Goal: Book appointment/travel/reservation

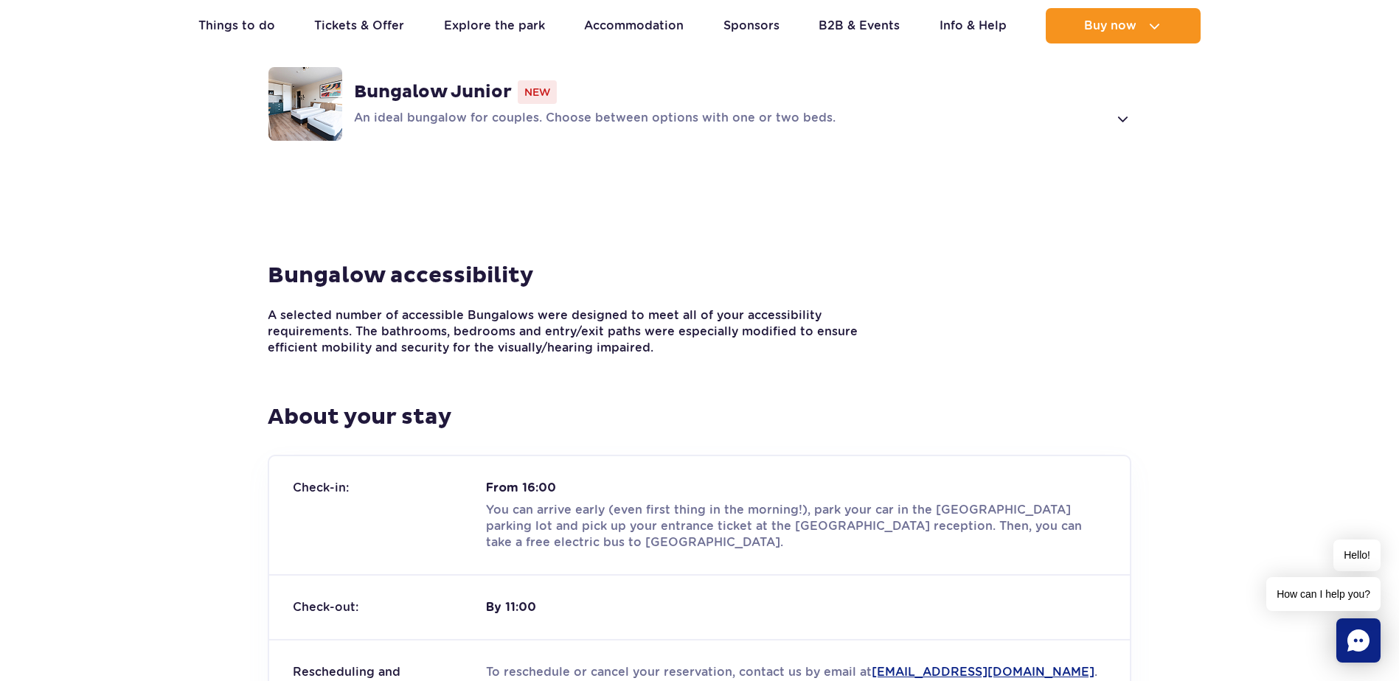
scroll to position [1622, 0]
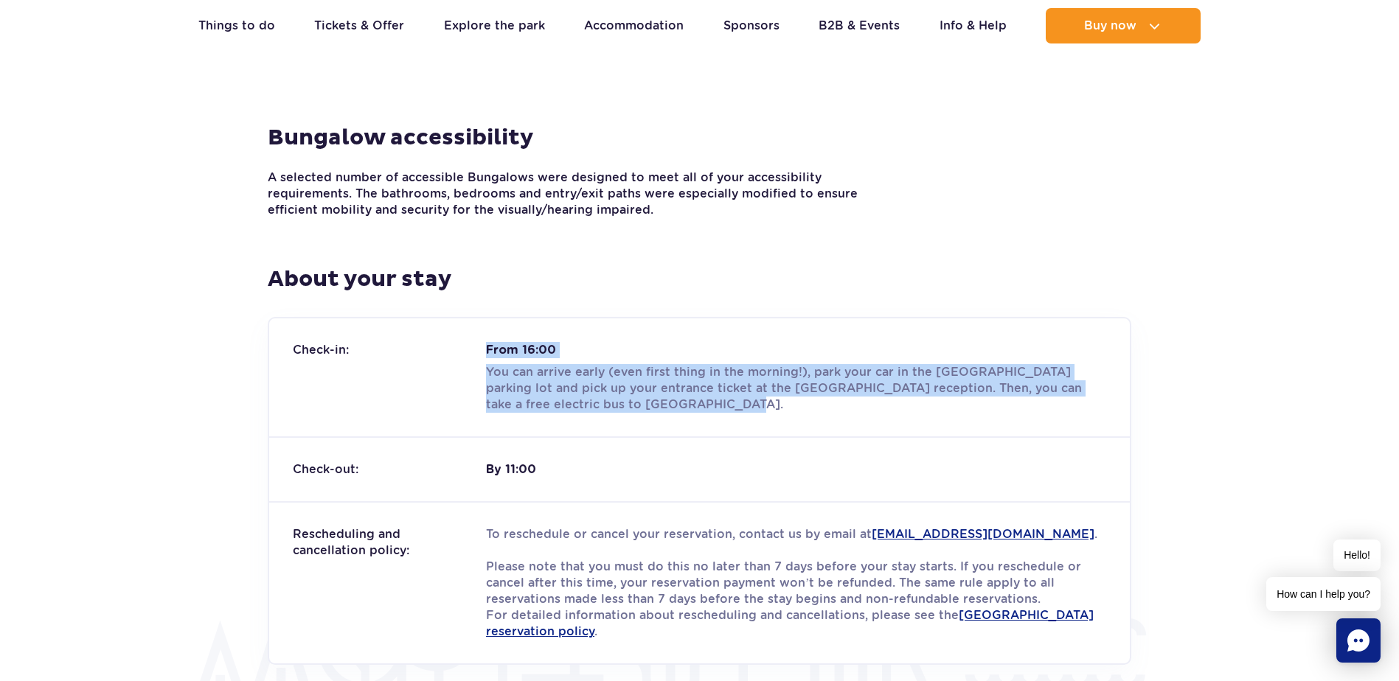
drag, startPoint x: 649, startPoint y: 394, endPoint x: 483, endPoint y: 352, distance: 171.0
click at [483, 352] on div "Check-in: From 16:00 You can arrive early (even first thing in the morning!), p…" at bounding box center [699, 378] width 861 height 118
copy div "From 16:00 You can arrive early (even first thing in the morning!), park your c…"
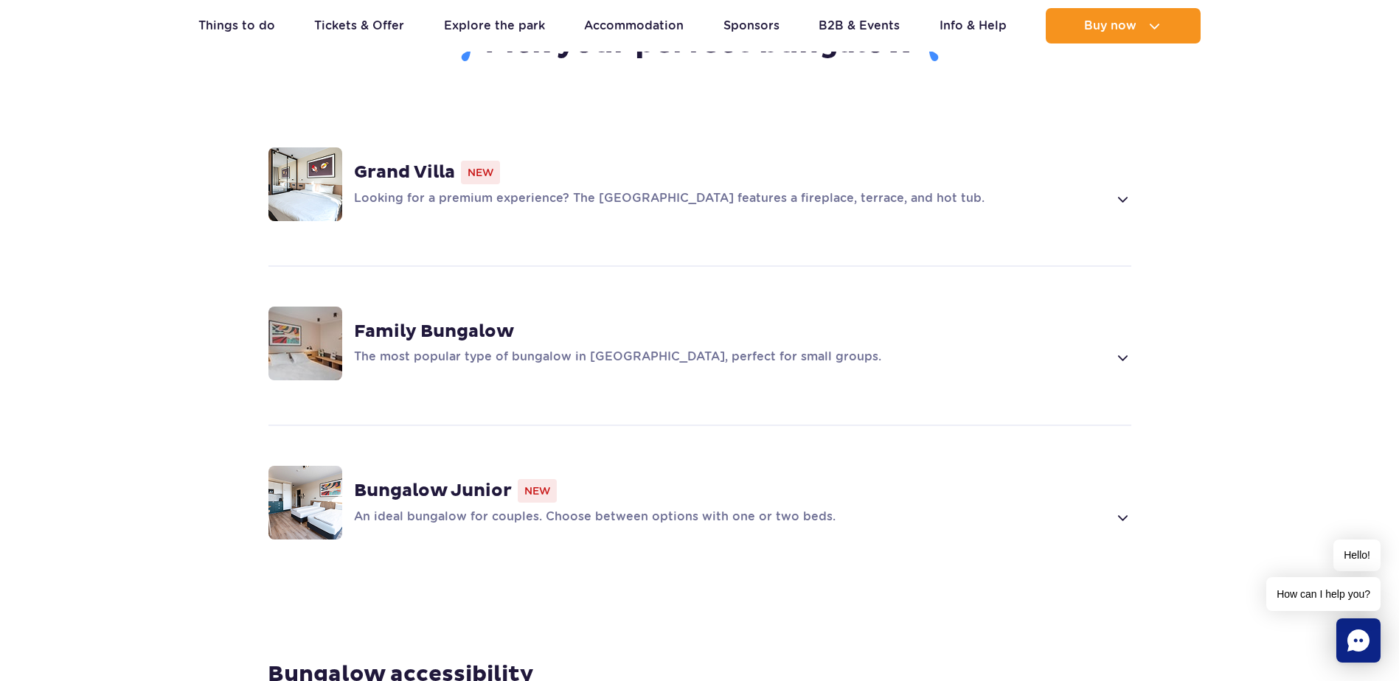
scroll to position [959, 0]
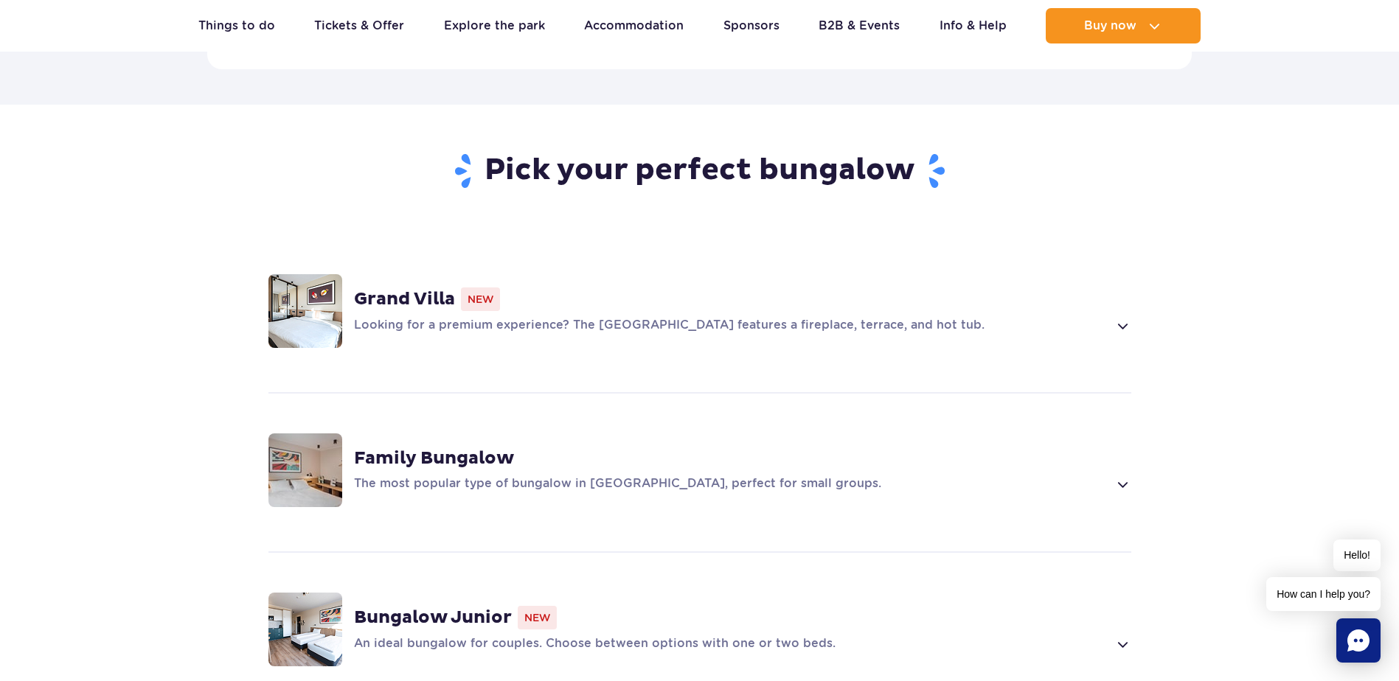
click at [449, 448] on strong "Family Bungalow" at bounding box center [434, 459] width 160 height 22
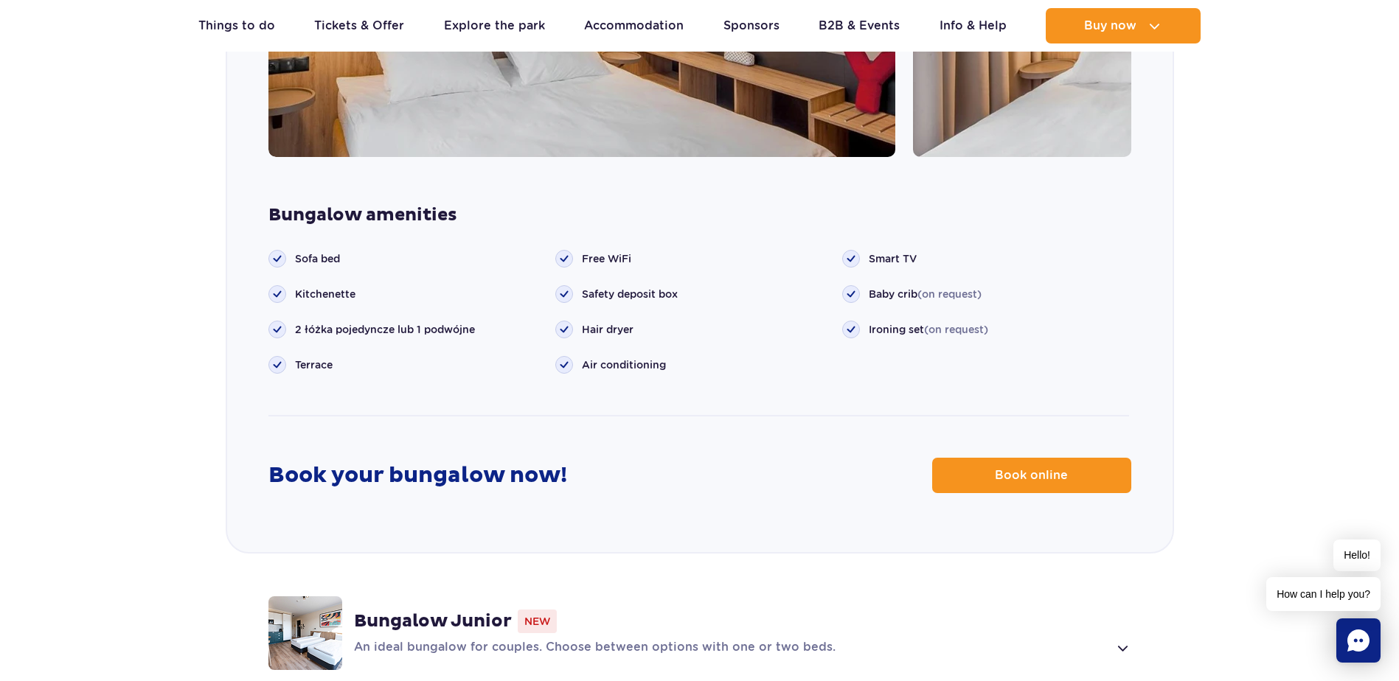
scroll to position [1776, 0]
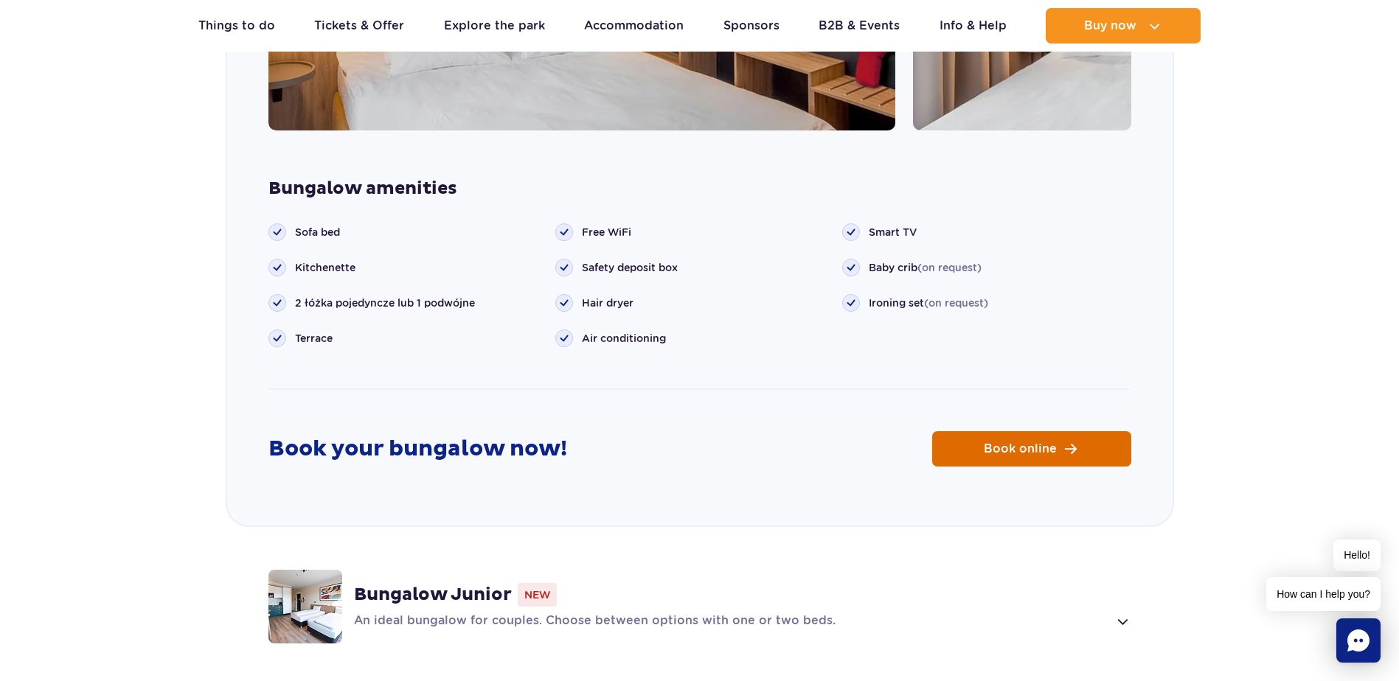
click at [1007, 437] on link "Book online" at bounding box center [1031, 448] width 199 height 35
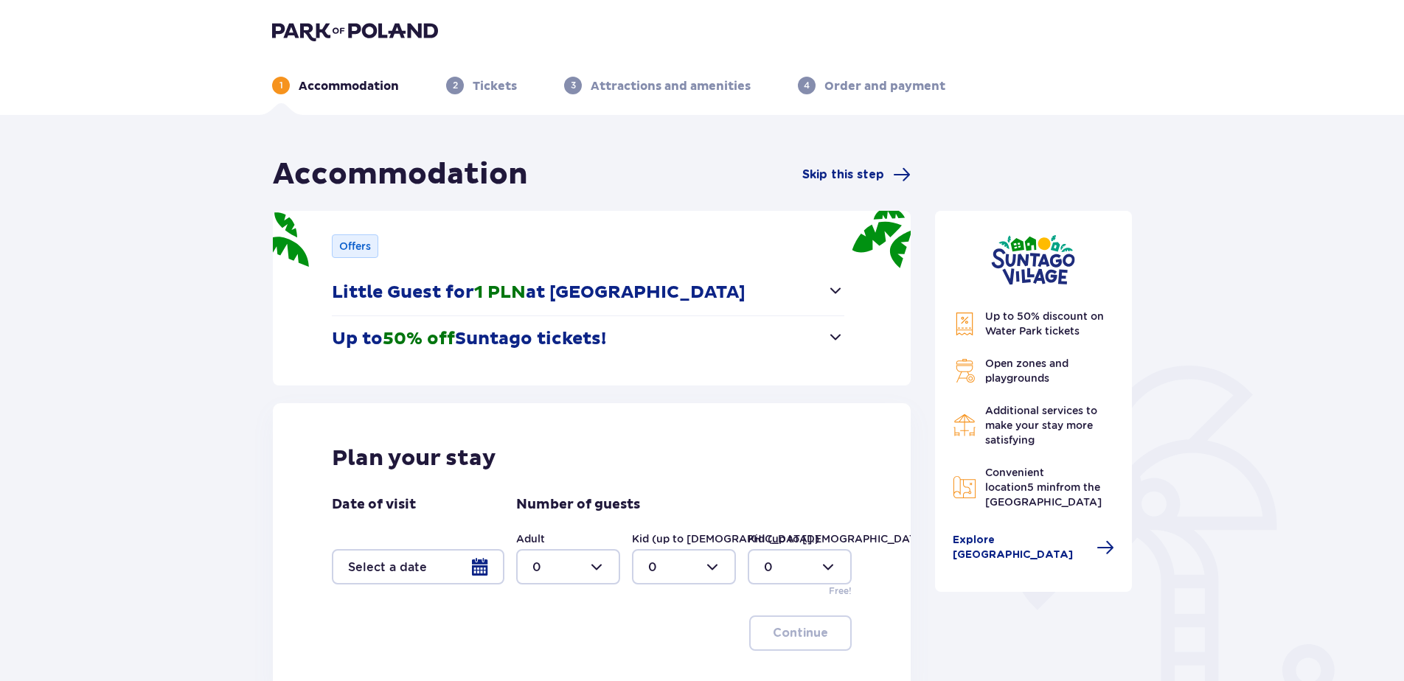
click at [589, 343] on p "Up to 50% off Suntago tickets!" at bounding box center [469, 339] width 274 height 22
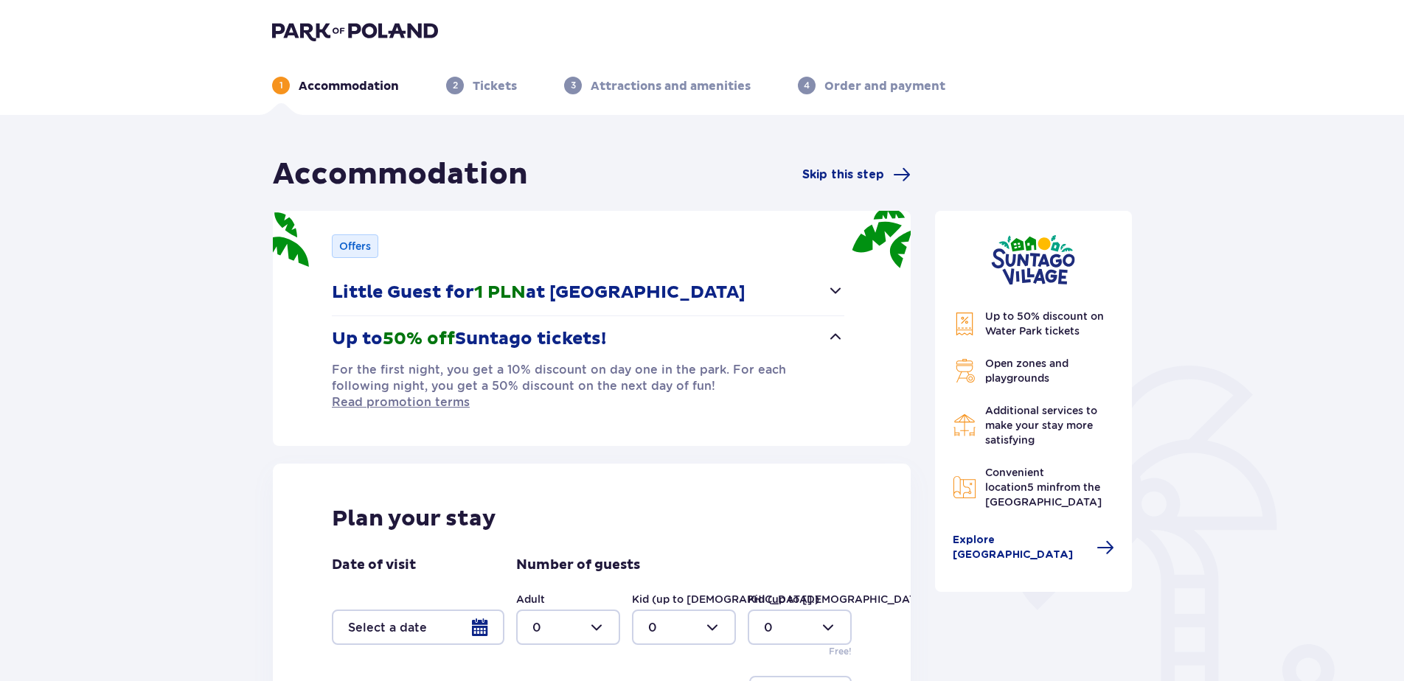
click at [589, 343] on p "Up to 50% off Suntago tickets!" at bounding box center [469, 339] width 274 height 22
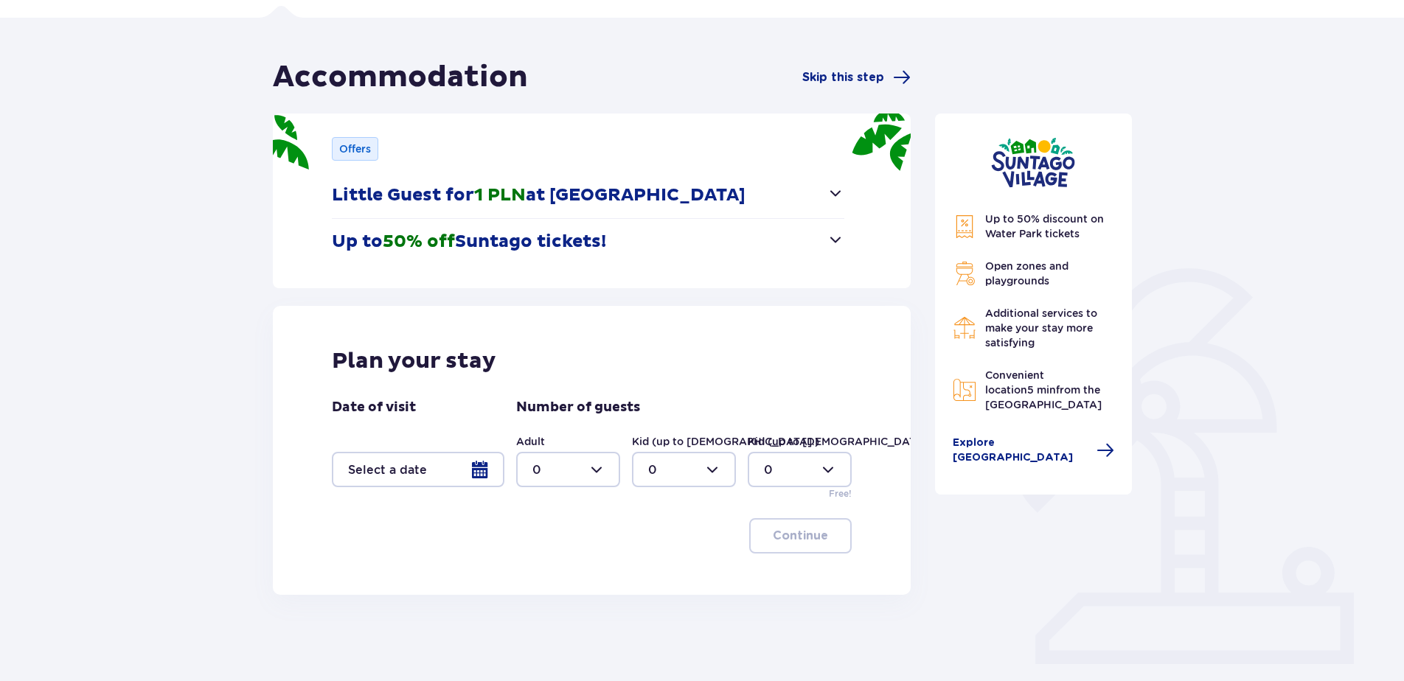
scroll to position [167, 0]
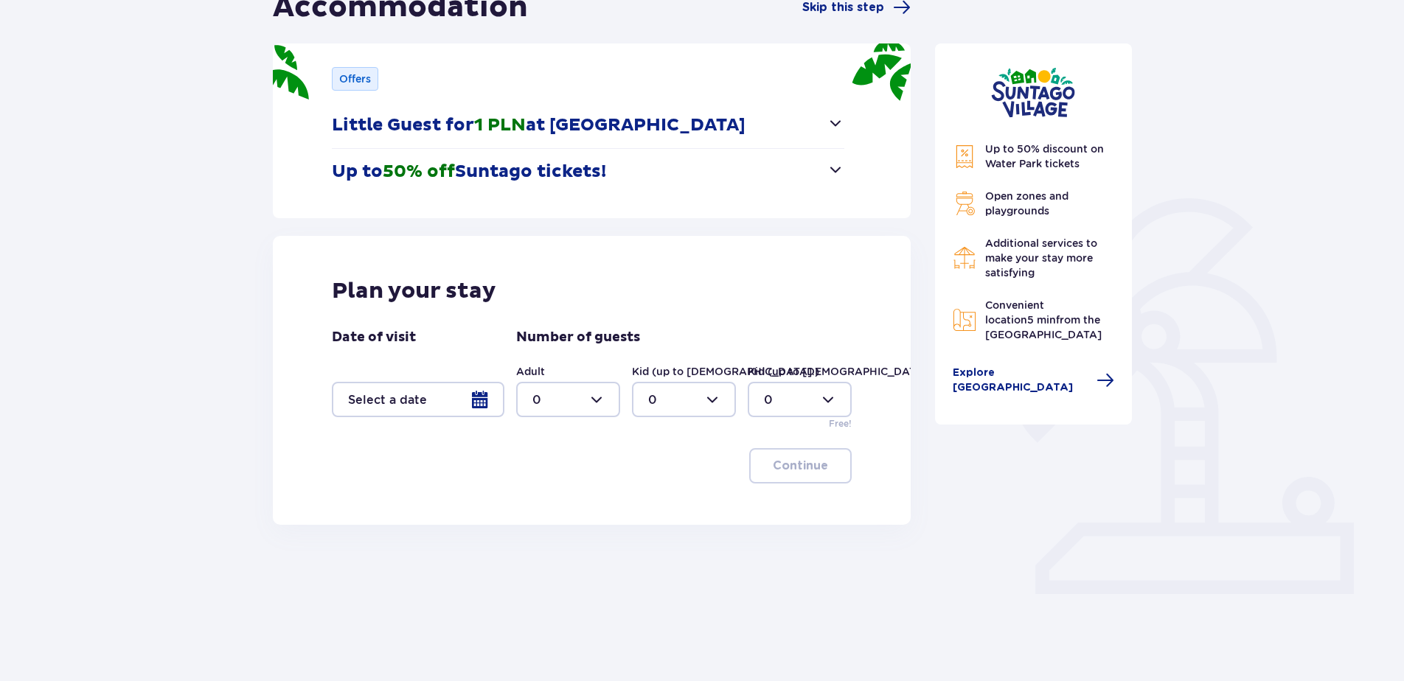
click at [472, 398] on div at bounding box center [418, 399] width 173 height 35
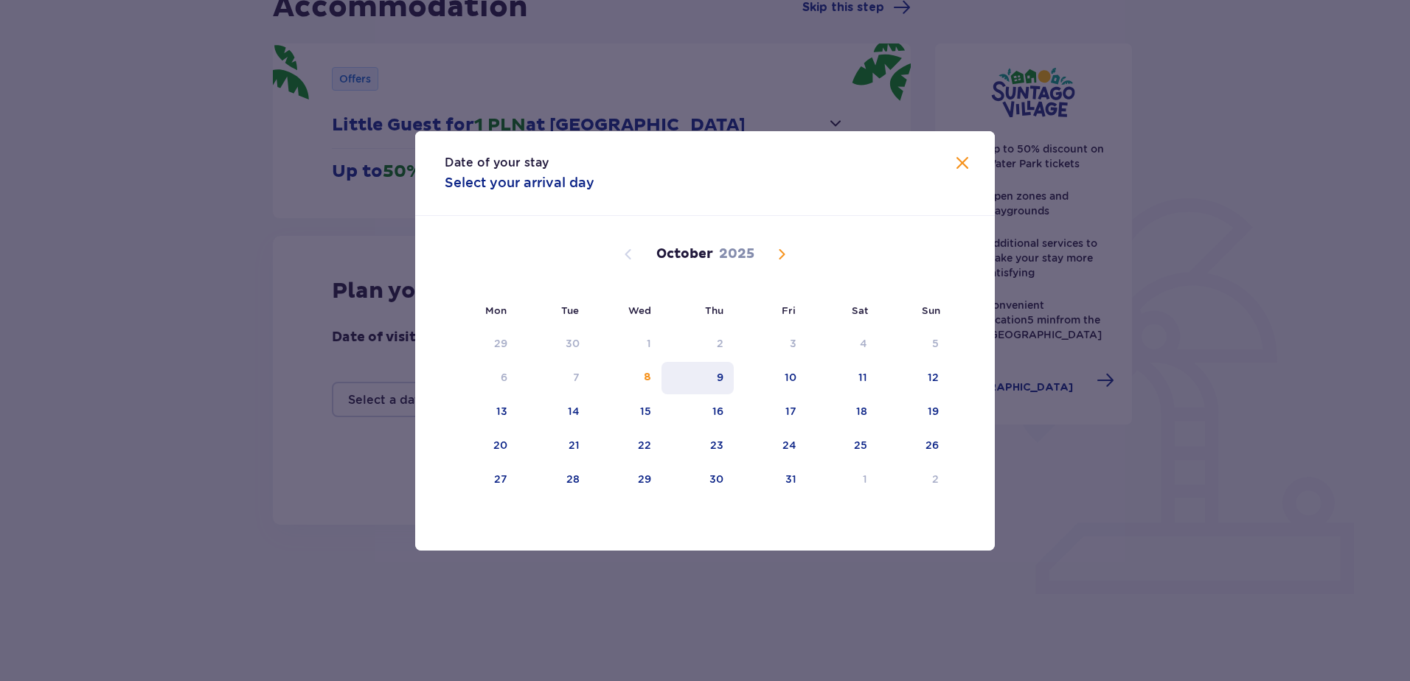
click at [712, 382] on div "9" at bounding box center [697, 378] width 73 height 32
click at [642, 369] on div "8" at bounding box center [626, 378] width 72 height 32
click at [796, 375] on div "10" at bounding box center [791, 377] width 12 height 15
type input "[DATE] - [DATE]"
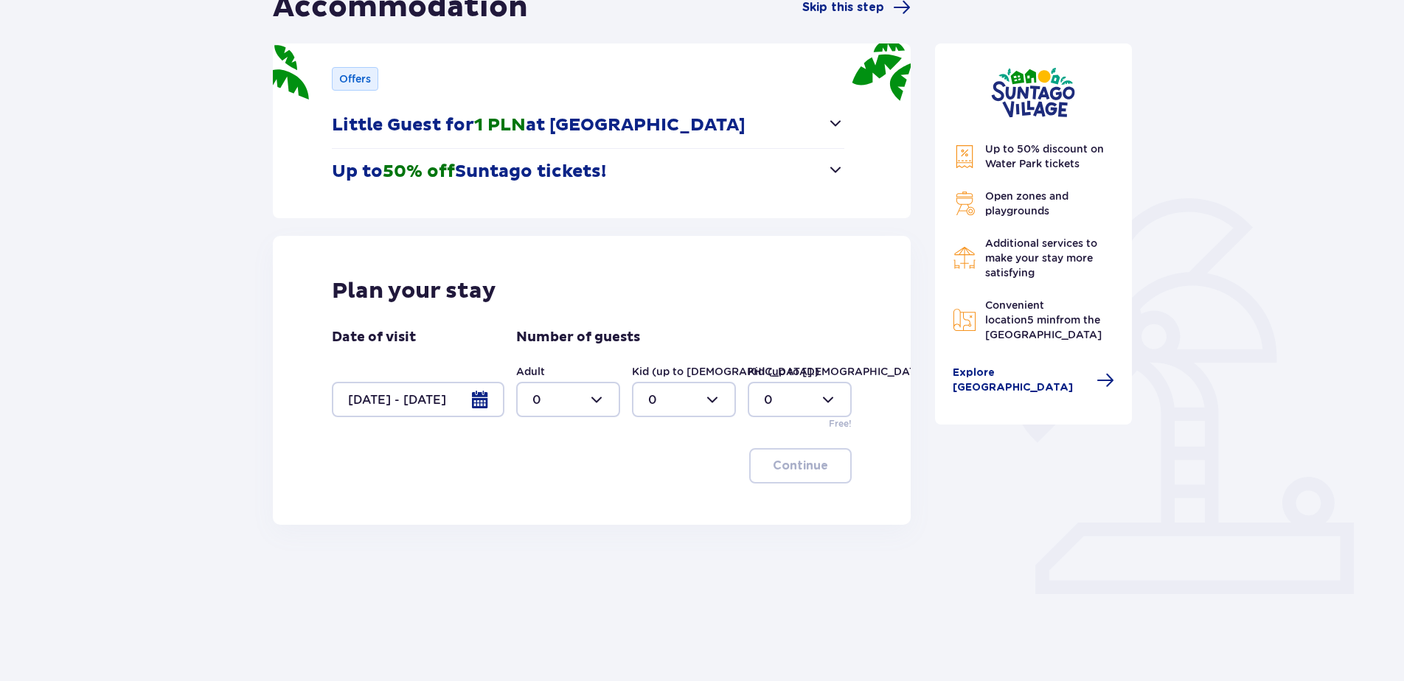
click at [595, 403] on div at bounding box center [568, 399] width 104 height 35
click at [560, 507] on div "2" at bounding box center [568, 506] width 72 height 16
type input "2"
click at [700, 411] on div at bounding box center [684, 399] width 104 height 35
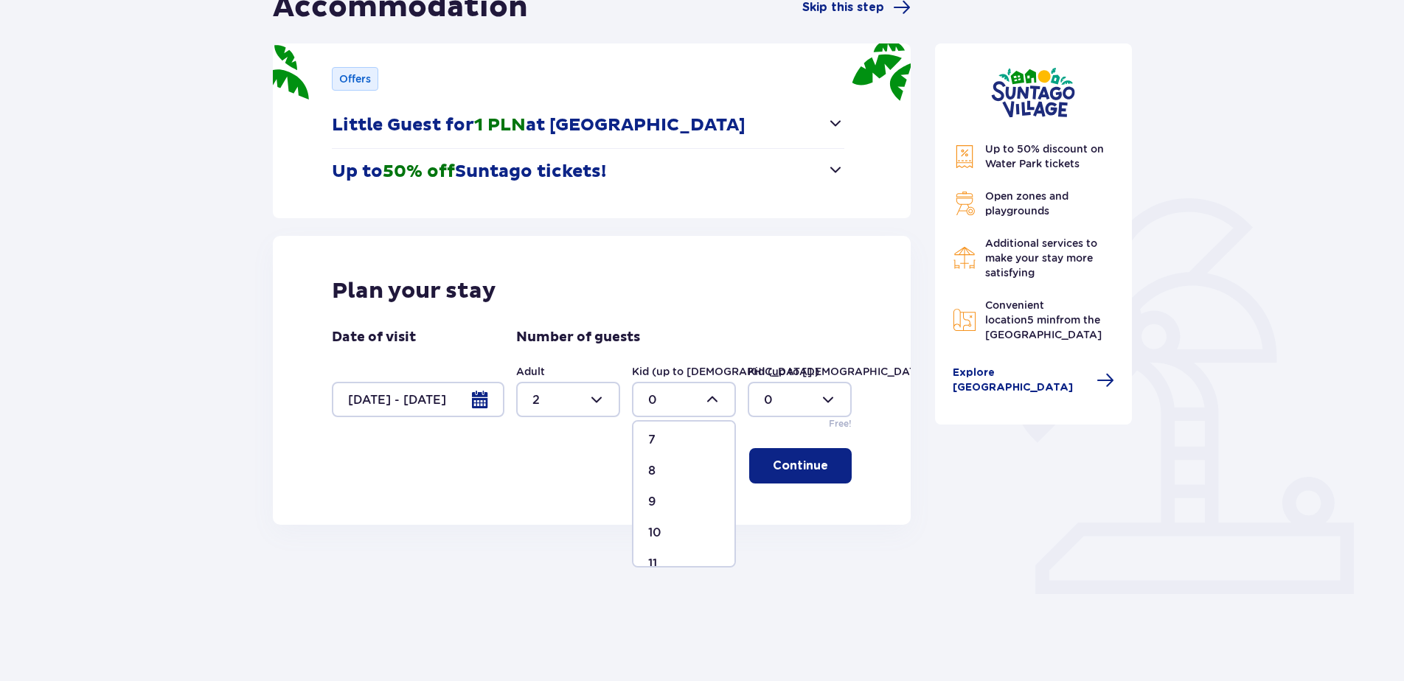
click at [671, 507] on div "9" at bounding box center [684, 502] width 72 height 16
click at [703, 414] on div at bounding box center [684, 399] width 104 height 35
drag, startPoint x: 667, startPoint y: 462, endPoint x: 785, endPoint y: 434, distance: 121.3
click at [667, 462] on div "10" at bounding box center [684, 459] width 72 height 16
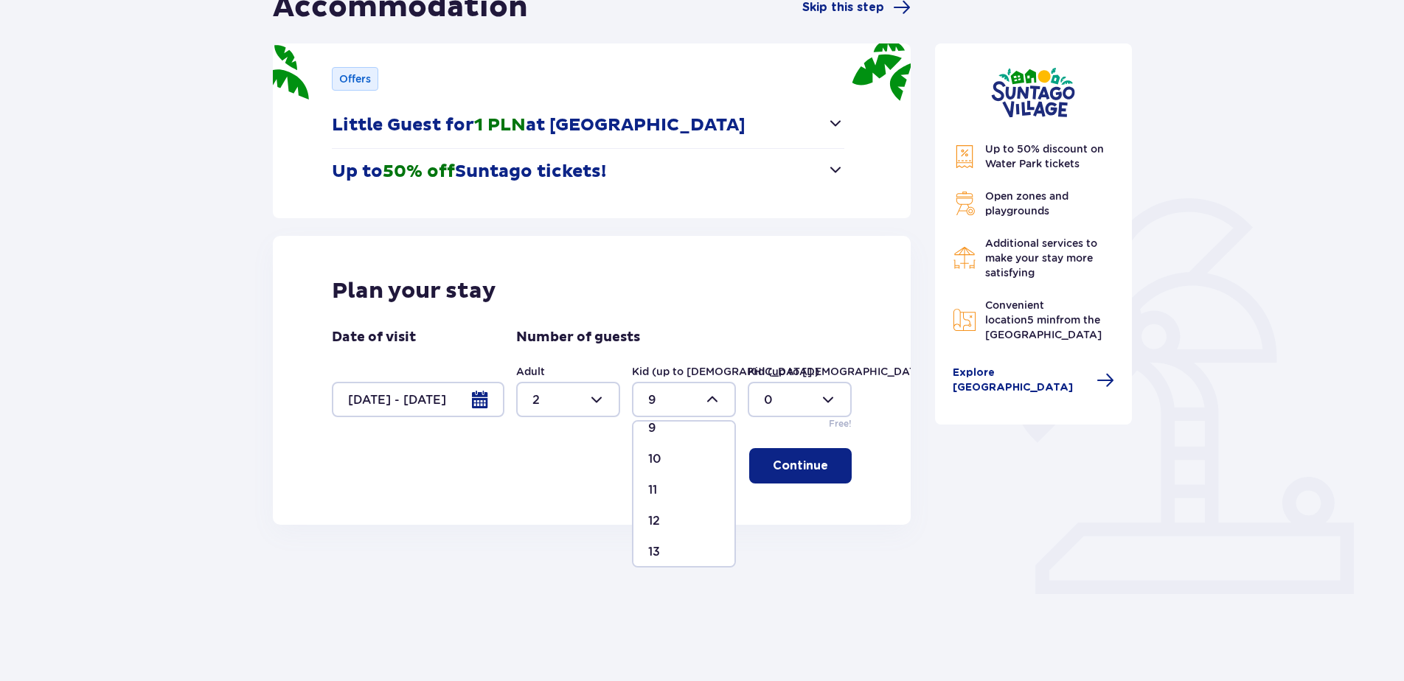
type input "10"
click at [815, 412] on div at bounding box center [800, 399] width 104 height 35
click at [782, 461] on div "10" at bounding box center [800, 459] width 72 height 16
type input "10"
click at [579, 401] on div at bounding box center [568, 399] width 104 height 35
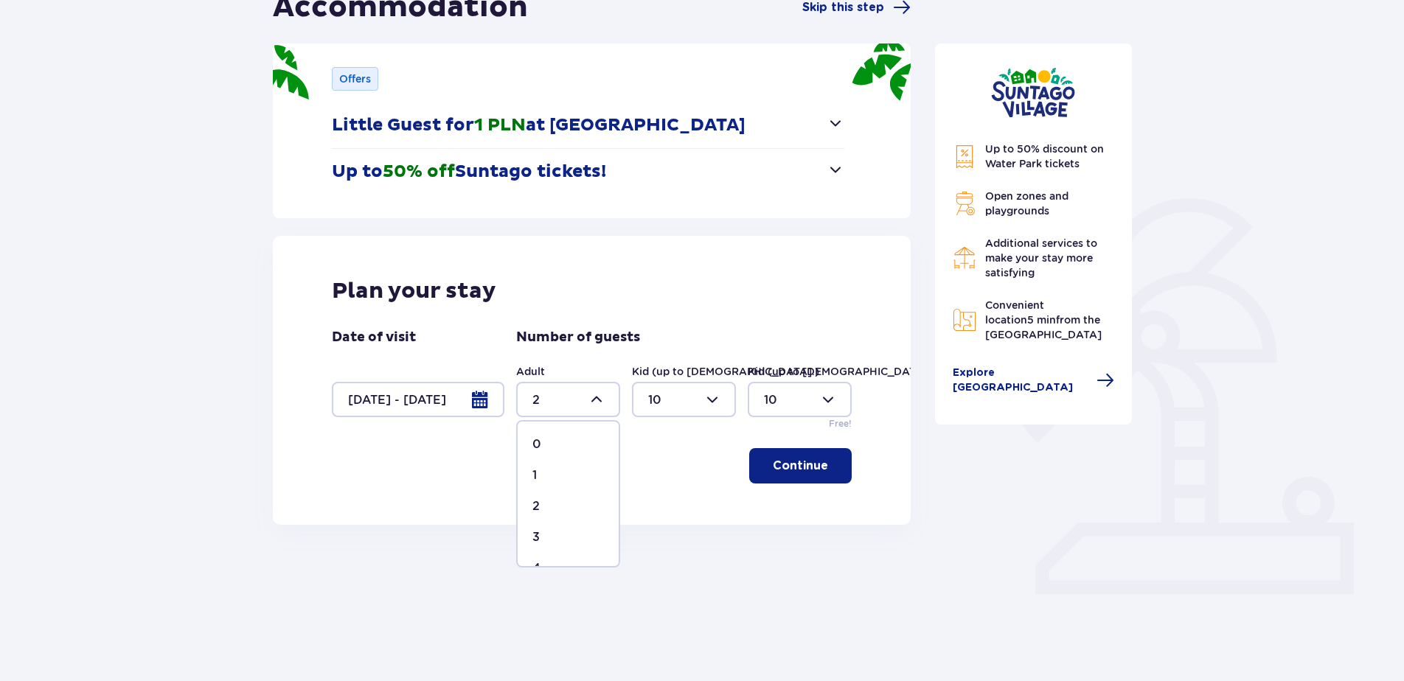
click at [531, 535] on span "3" at bounding box center [568, 537] width 101 height 31
type input "3"
click at [806, 470] on p "Continue" at bounding box center [800, 466] width 55 height 16
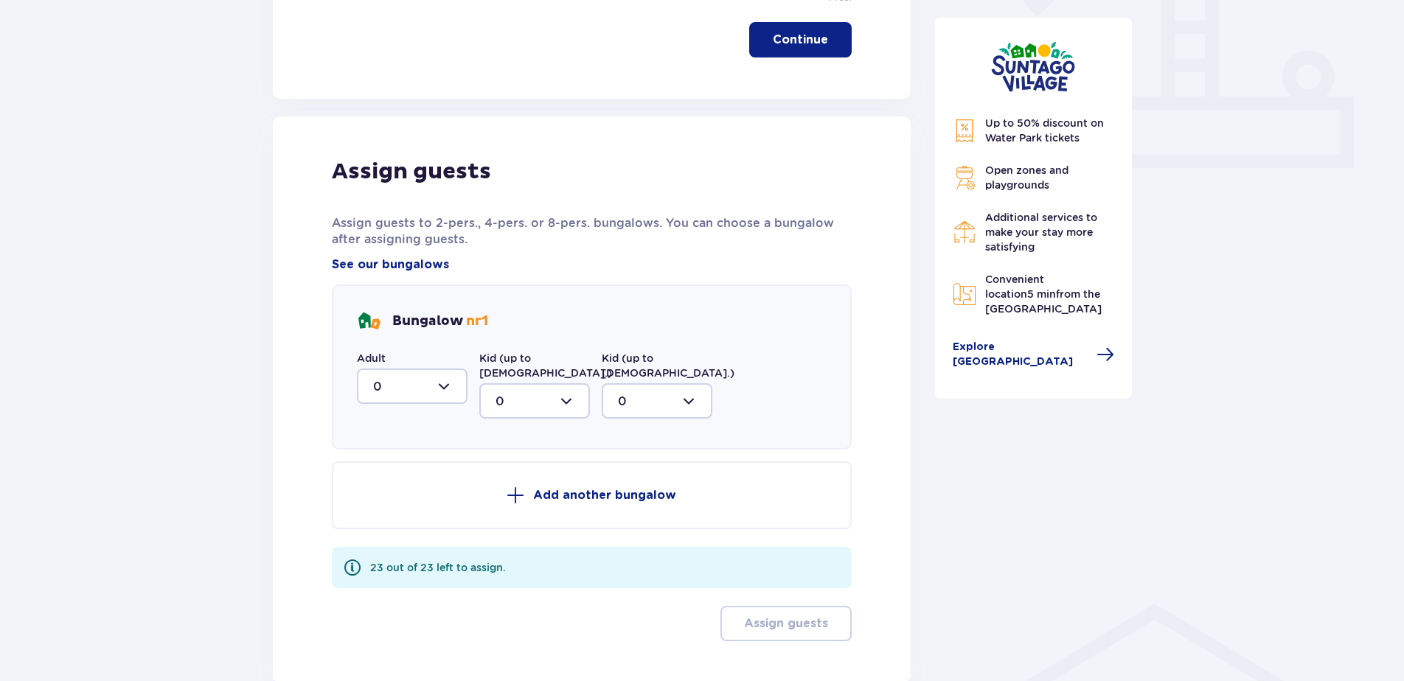
scroll to position [595, 0]
click at [451, 383] on div at bounding box center [412, 384] width 111 height 35
drag, startPoint x: 384, startPoint y: 465, endPoint x: 514, endPoint y: 402, distance: 144.1
click at [384, 464] on div "1" at bounding box center [412, 461] width 78 height 16
type input "1"
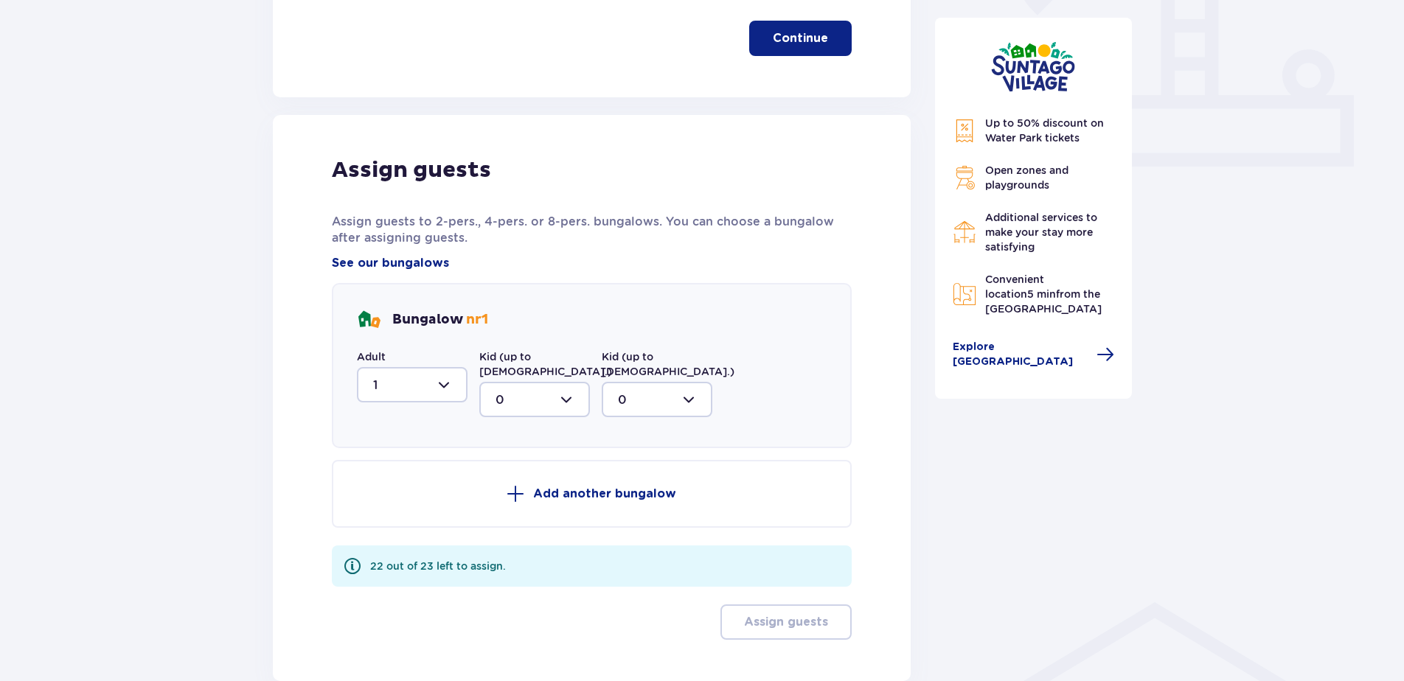
click at [552, 382] on div at bounding box center [534, 399] width 111 height 35
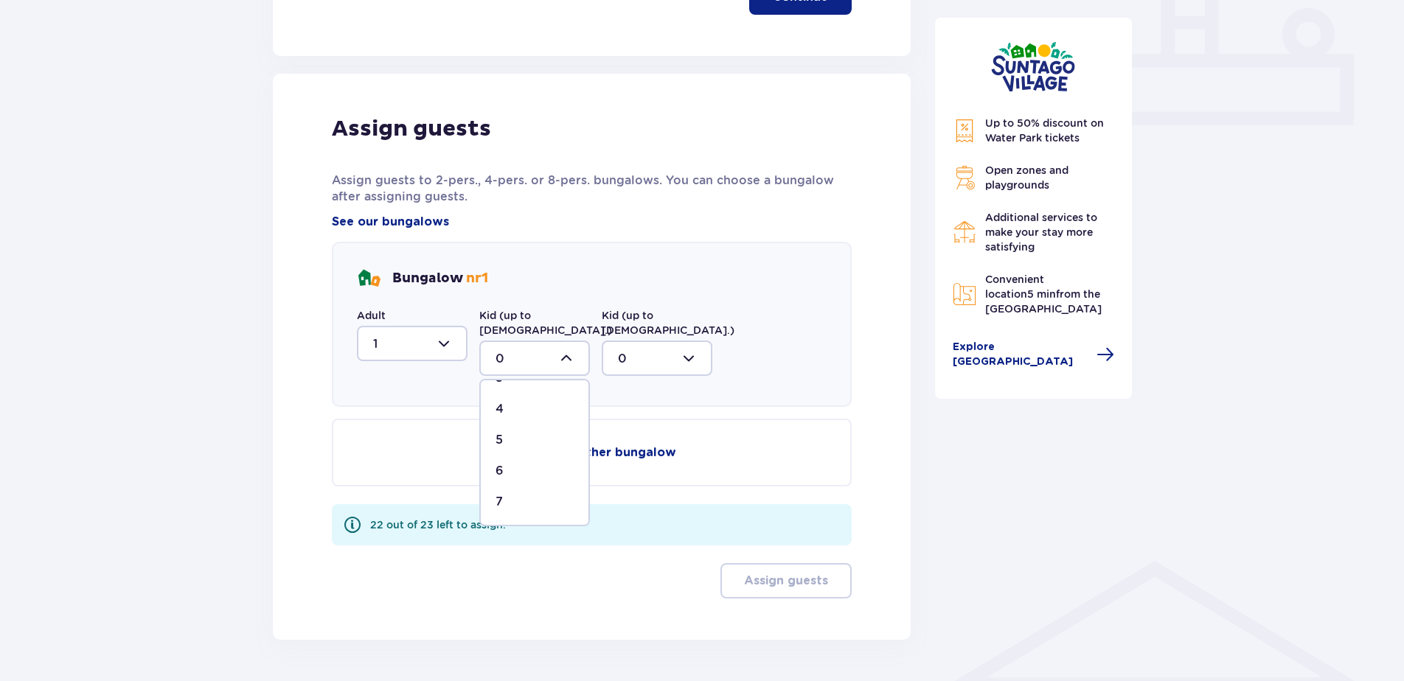
scroll to position [669, 0]
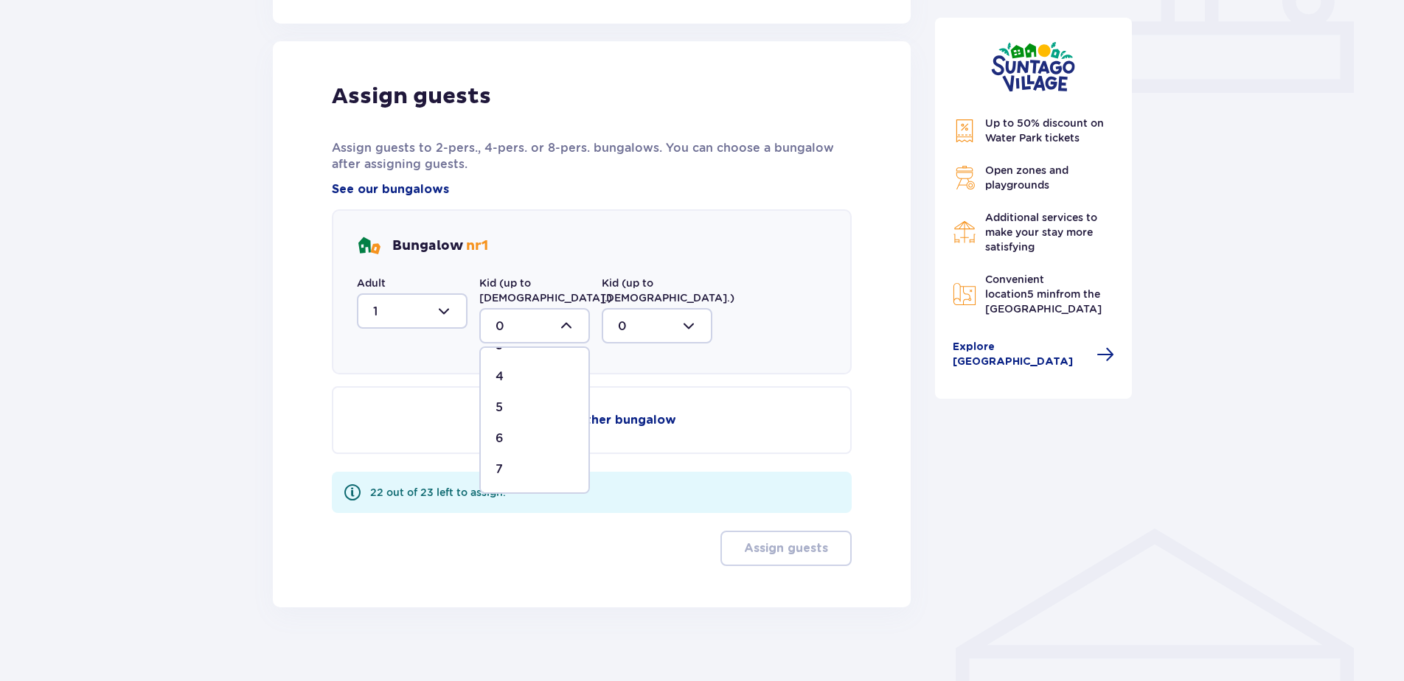
click at [507, 462] on div "7" at bounding box center [535, 470] width 78 height 16
type input "7"
click at [653, 310] on div at bounding box center [657, 325] width 111 height 35
click at [650, 323] on div at bounding box center [657, 325] width 111 height 35
click at [678, 315] on div at bounding box center [657, 325] width 111 height 35
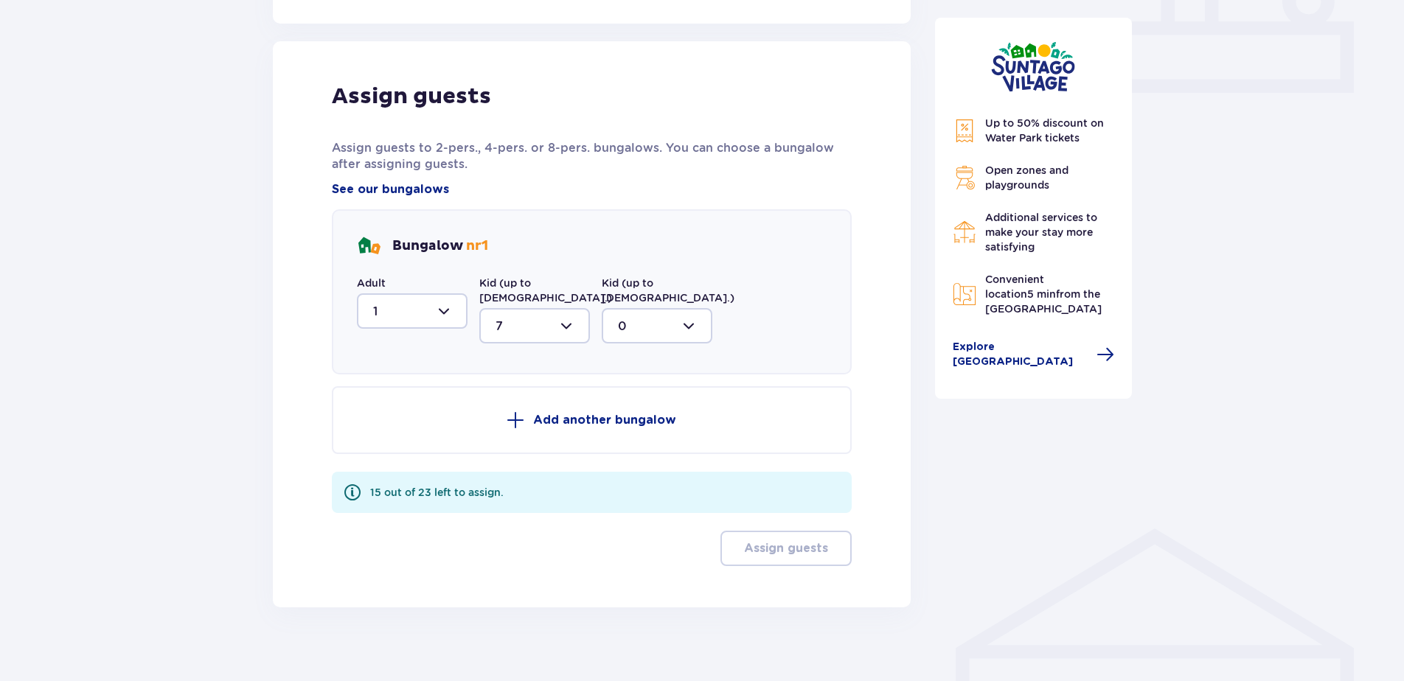
click at [762, 338] on div "Bungalow nr 1 Adult 1 Kid (up to [DEMOGRAPHIC_DATA].) 7 Kid (up to [DEMOGRAPHIC…" at bounding box center [592, 291] width 520 height 165
click at [640, 453] on div "Add another bungalow 15 out of 23 left to assign. Assign guests" at bounding box center [592, 476] width 520 height 180
click at [527, 393] on button "Add another bungalow" at bounding box center [592, 420] width 520 height 68
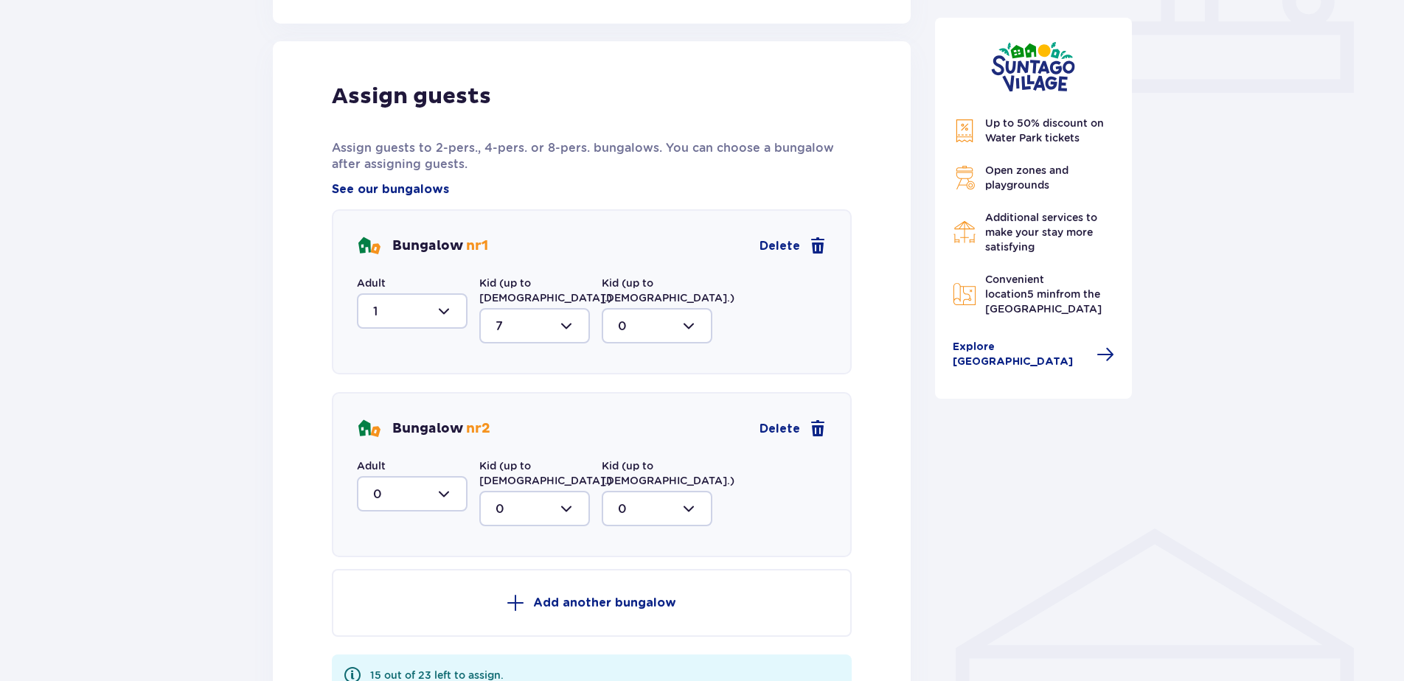
click at [409, 476] on div at bounding box center [412, 493] width 111 height 35
drag, startPoint x: 386, startPoint y: 558, endPoint x: 541, endPoint y: 493, distance: 167.2
click at [386, 562] on div "1" at bounding box center [412, 570] width 78 height 16
type input "1"
click at [573, 491] on div at bounding box center [534, 508] width 111 height 35
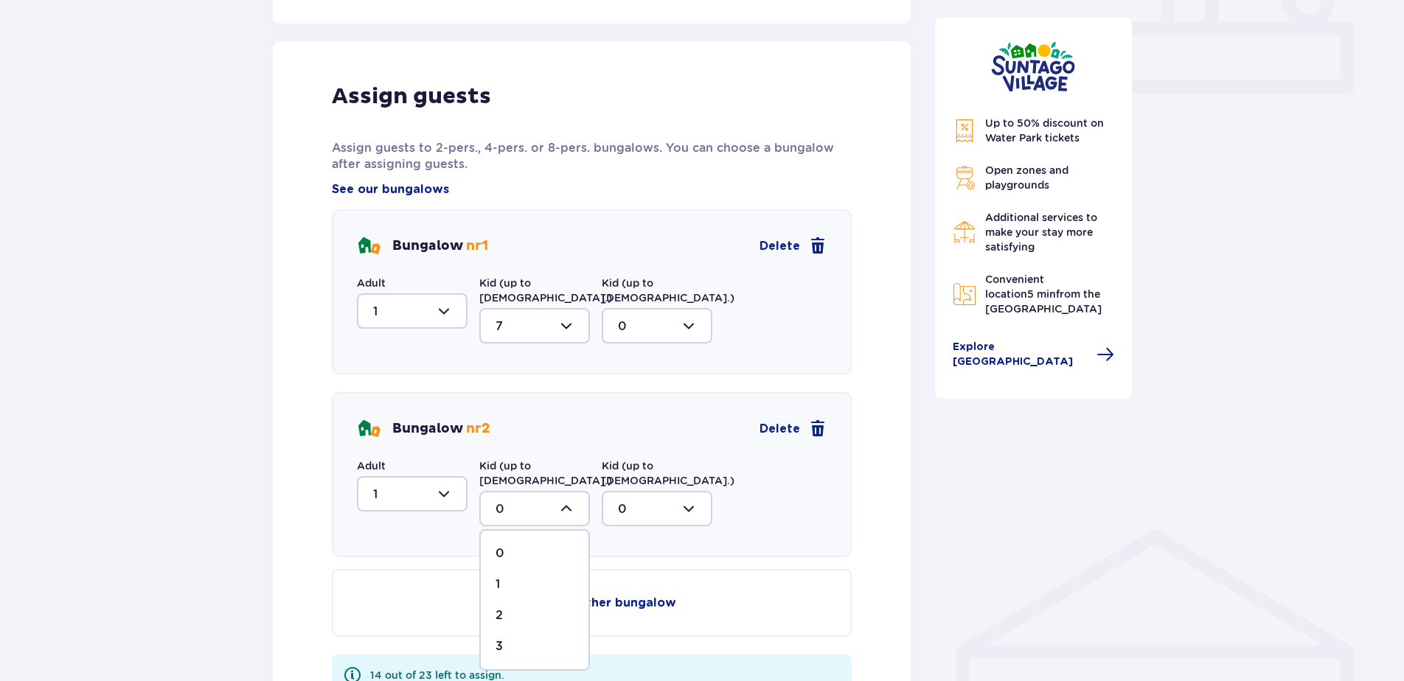
scroll to position [837, 0]
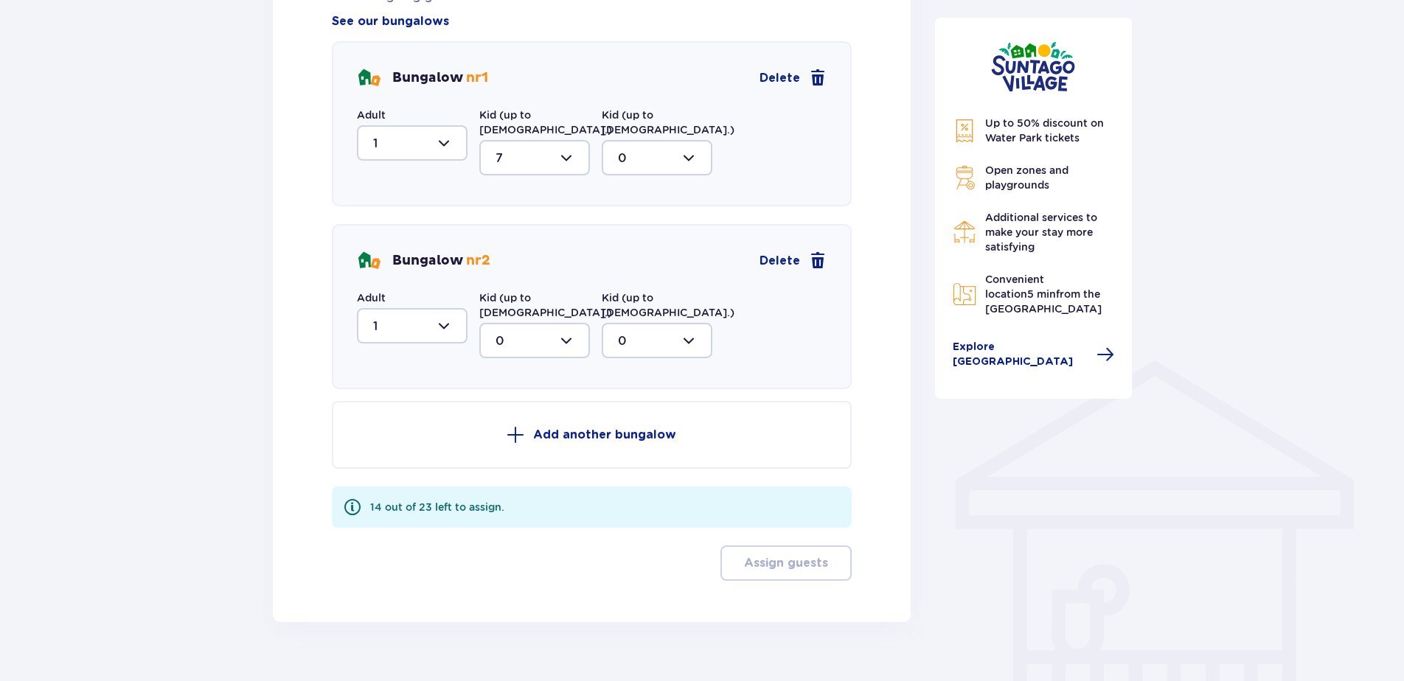
click at [661, 323] on div at bounding box center [657, 340] width 111 height 35
click at [634, 476] on div "7" at bounding box center [657, 484] width 78 height 16
type input "7"
click at [685, 323] on div at bounding box center [657, 340] width 111 height 35
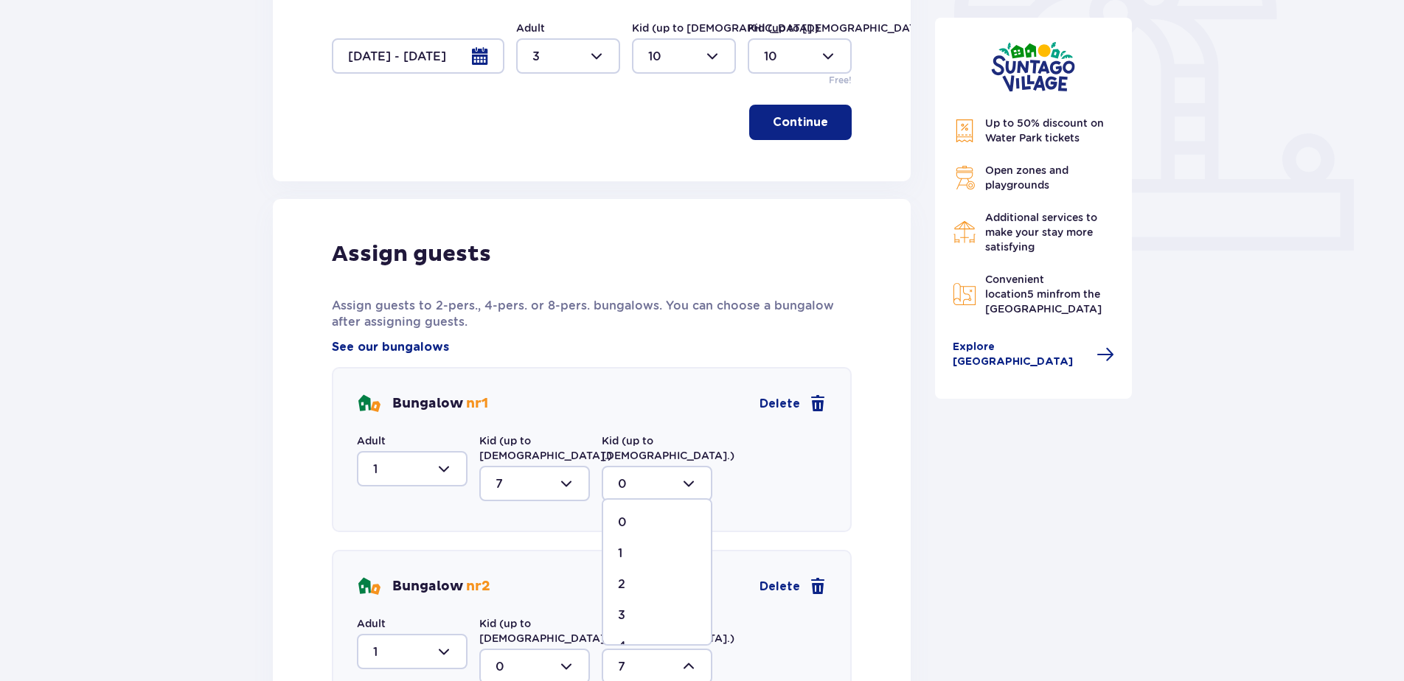
scroll to position [395, 0]
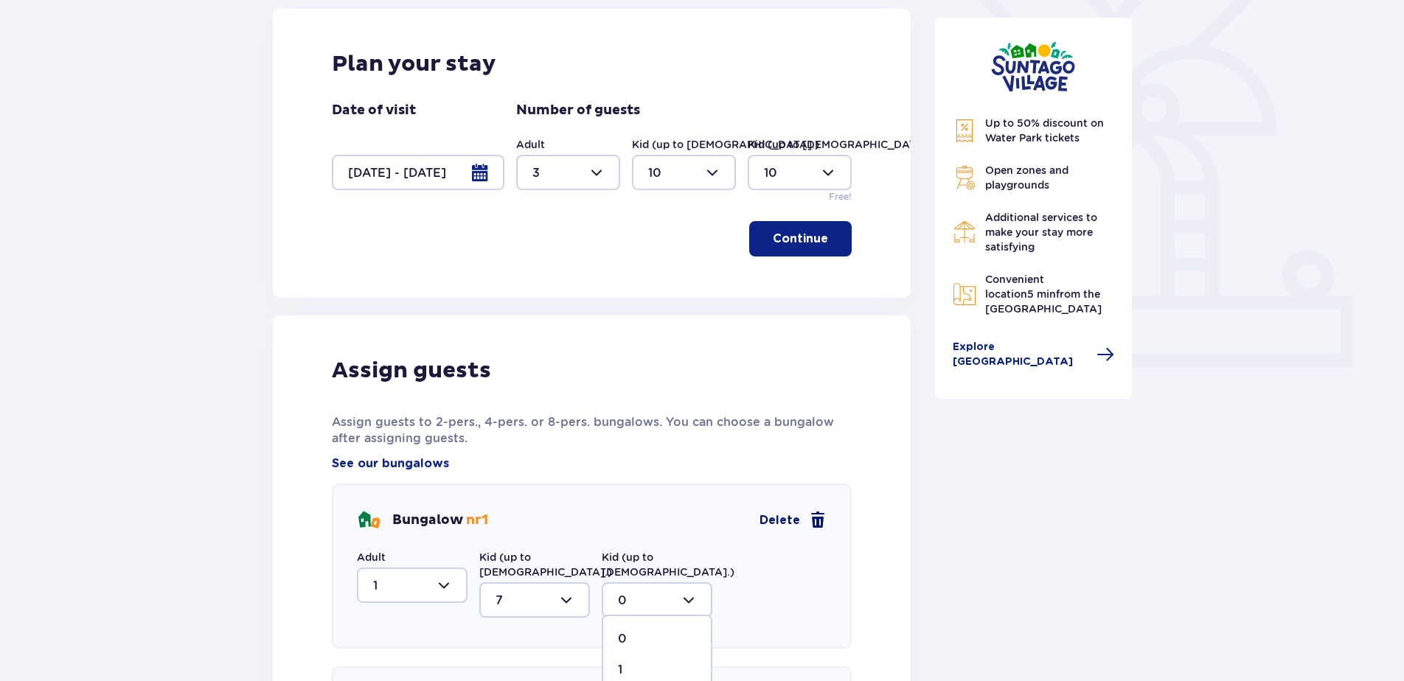
click at [776, 523] on span "Delete" at bounding box center [780, 520] width 41 height 16
type input "0"
type input "7"
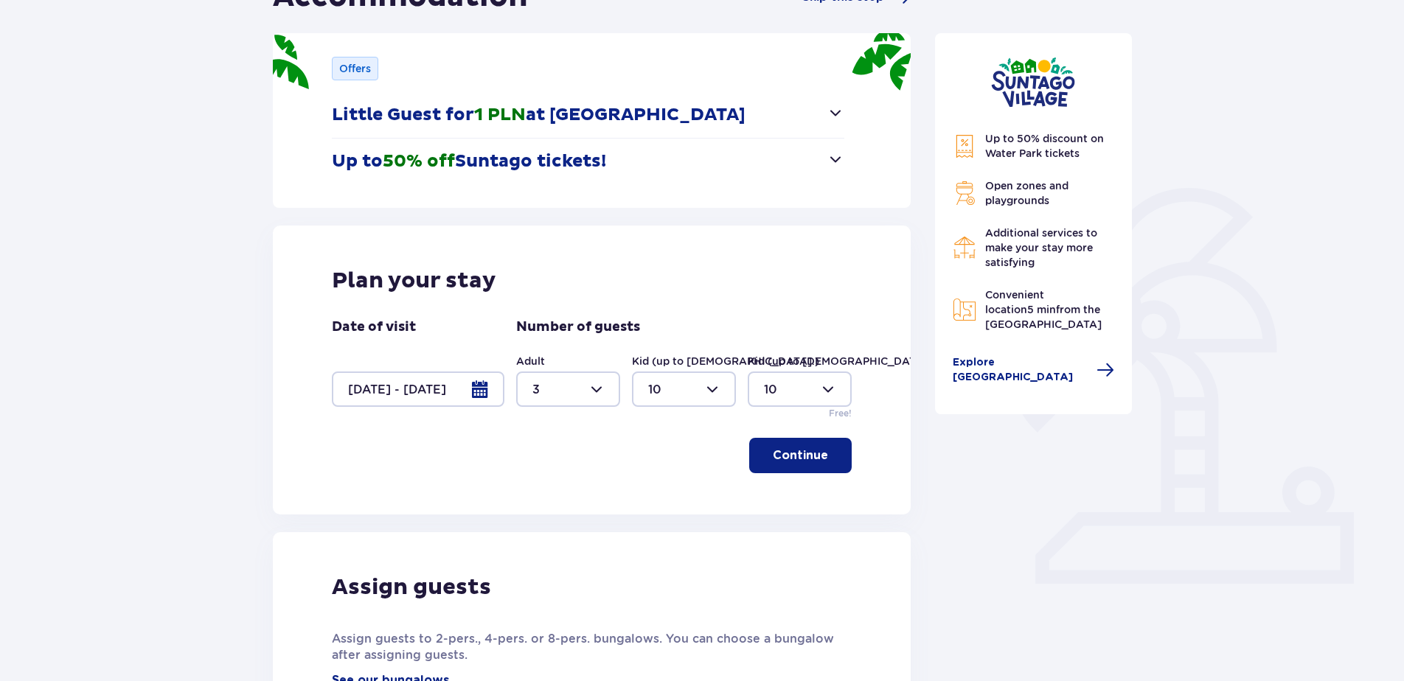
scroll to position [173, 0]
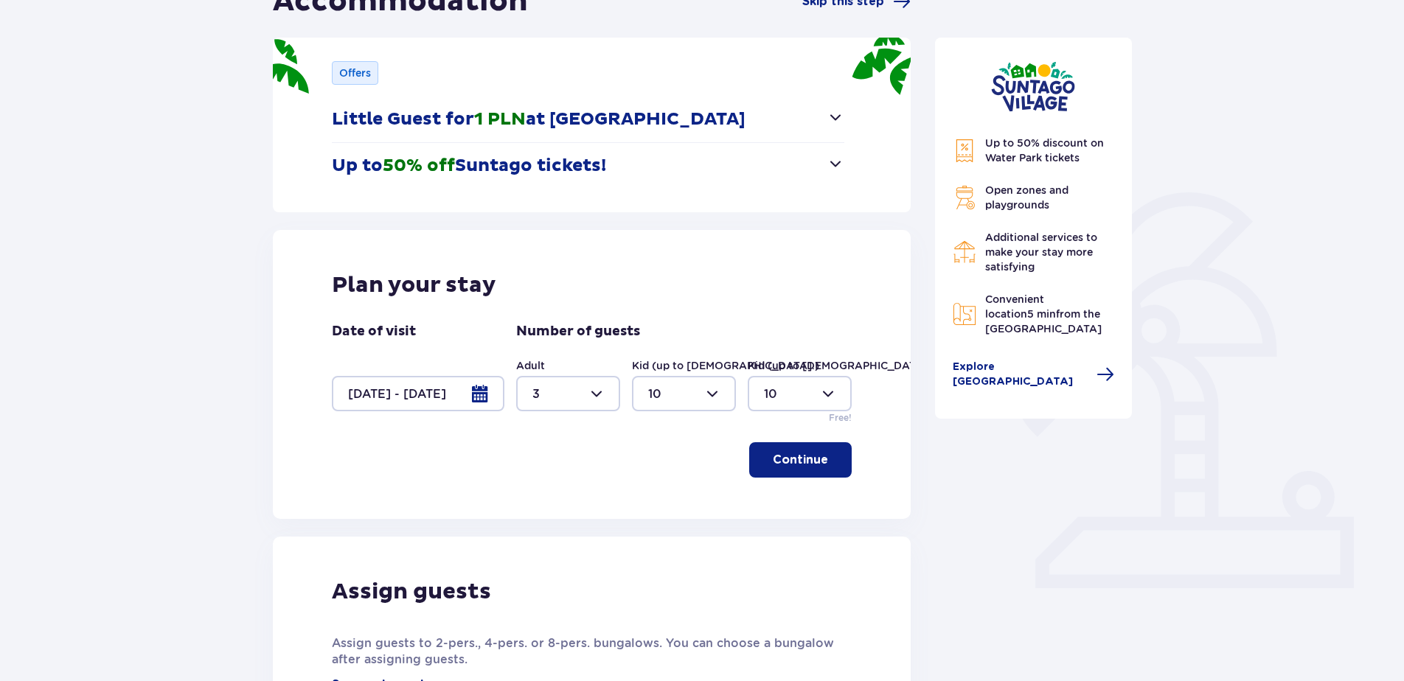
click at [355, 77] on p "Offers" at bounding box center [355, 73] width 32 height 15
